Goal: Navigation & Orientation: Find specific page/section

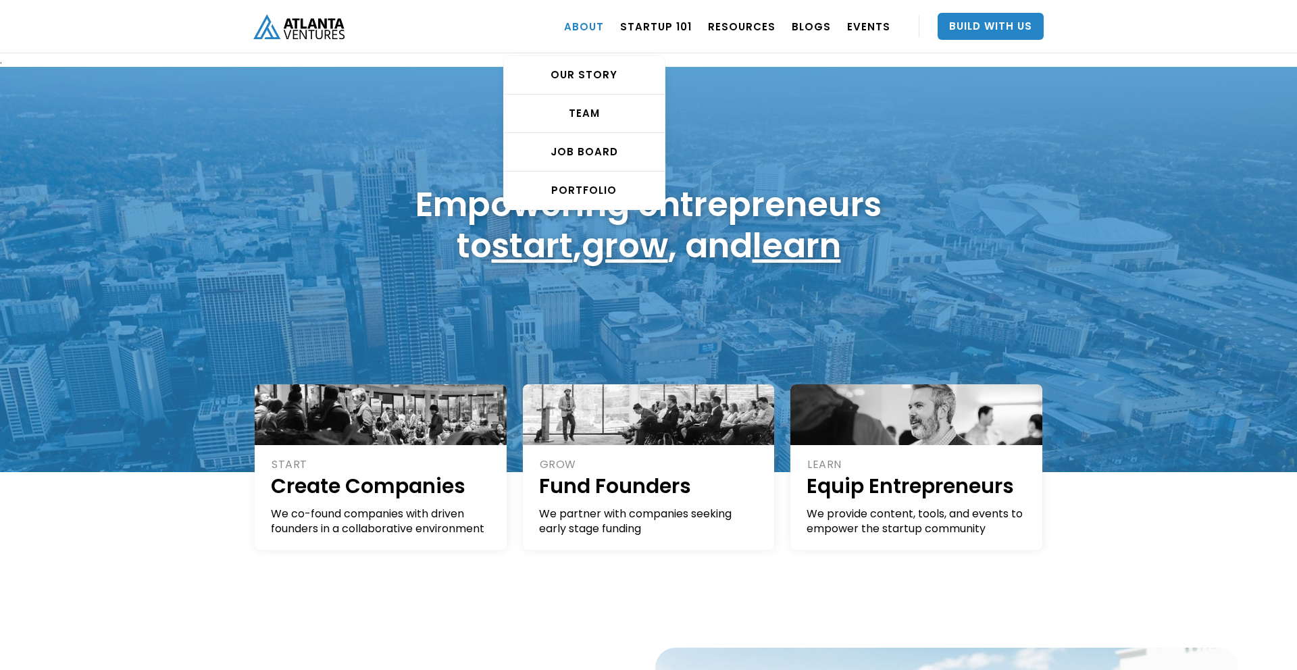
click at [590, 23] on link "ABOUT" at bounding box center [584, 26] width 40 height 38
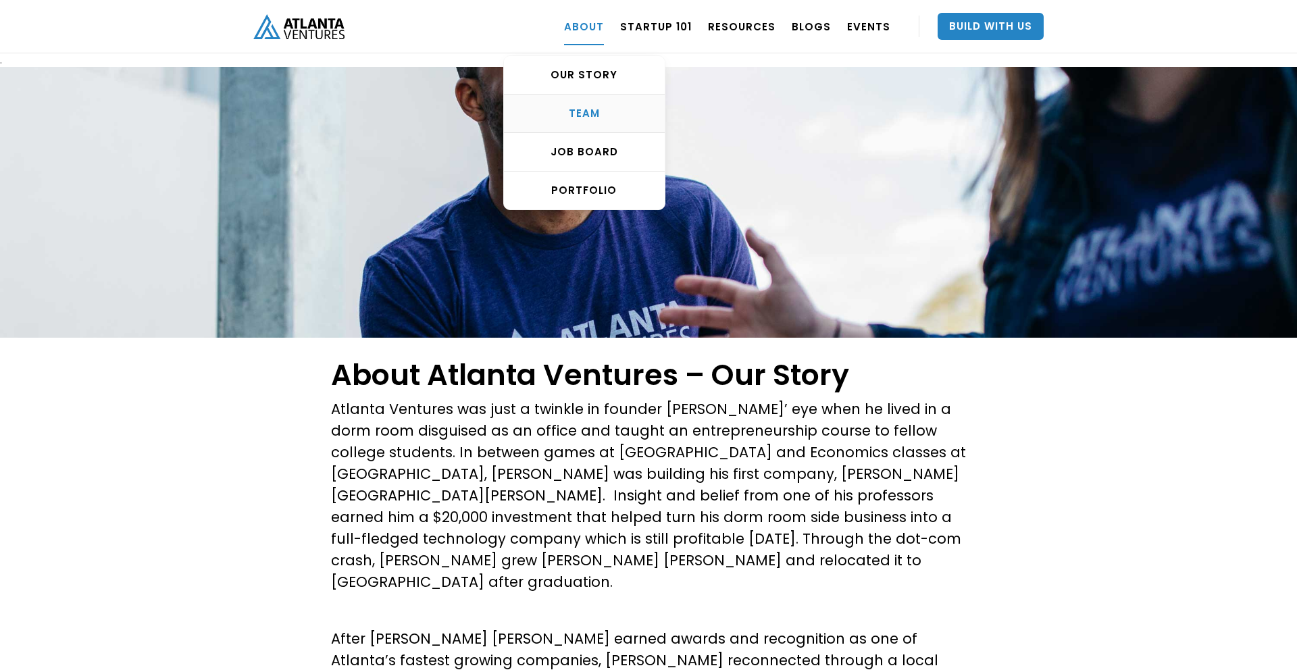
click at [604, 111] on div "TEAM" at bounding box center [584, 114] width 161 height 14
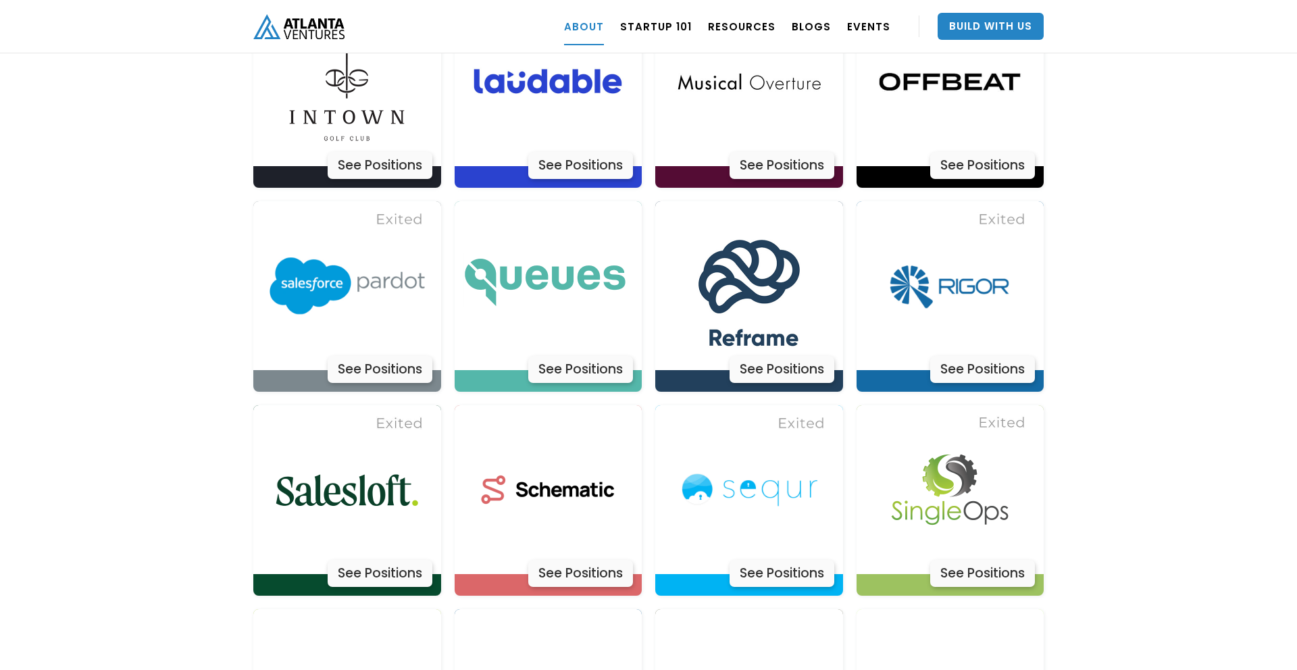
scroll to position [3972, 0]
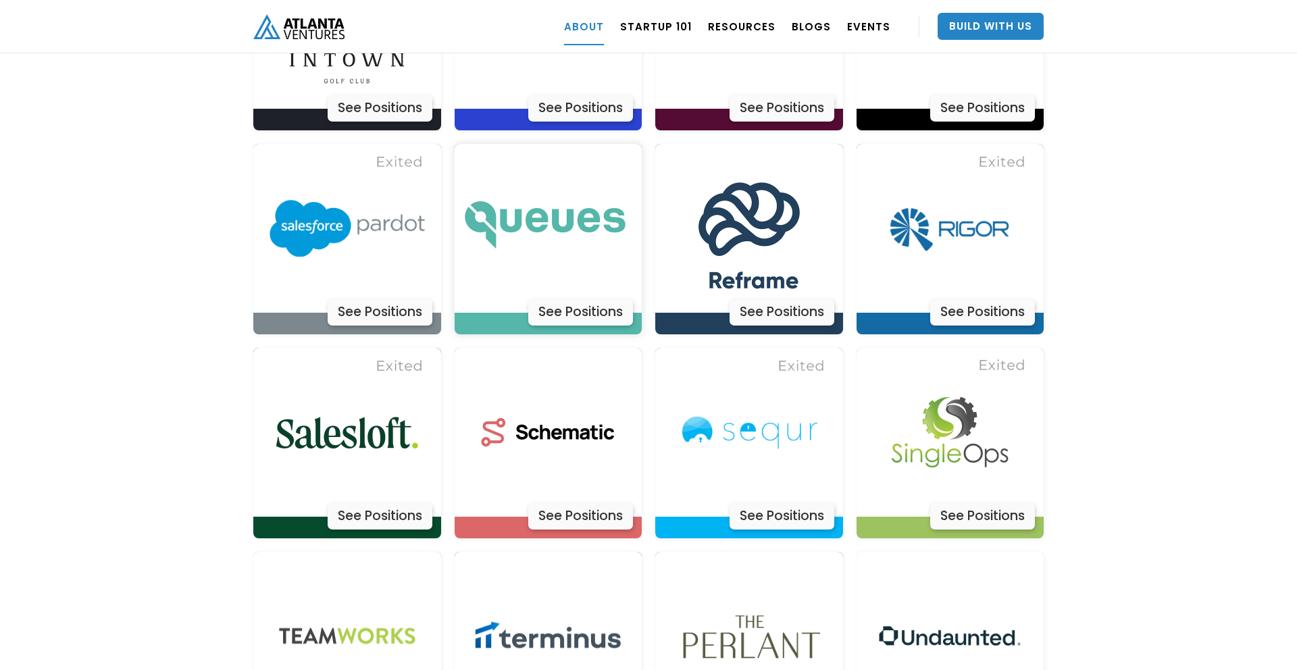
click at [555, 190] on img at bounding box center [548, 228] width 169 height 169
